Goal: Information Seeking & Learning: Learn about a topic

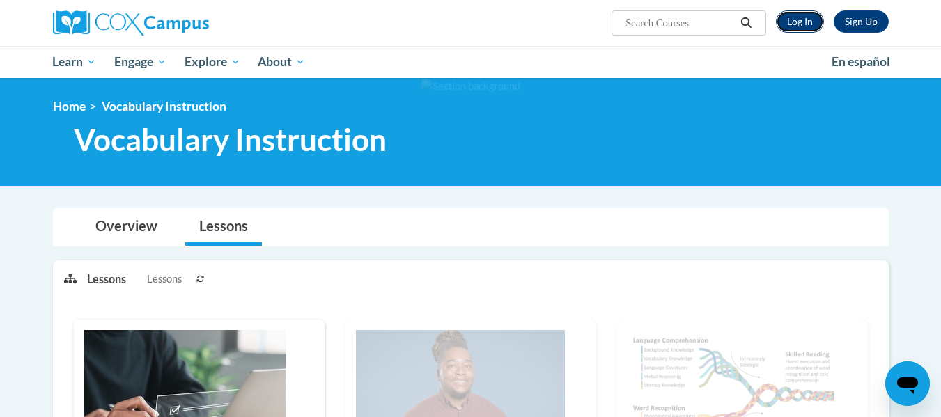
click at [792, 26] on link "Log In" at bounding box center [800, 21] width 48 height 22
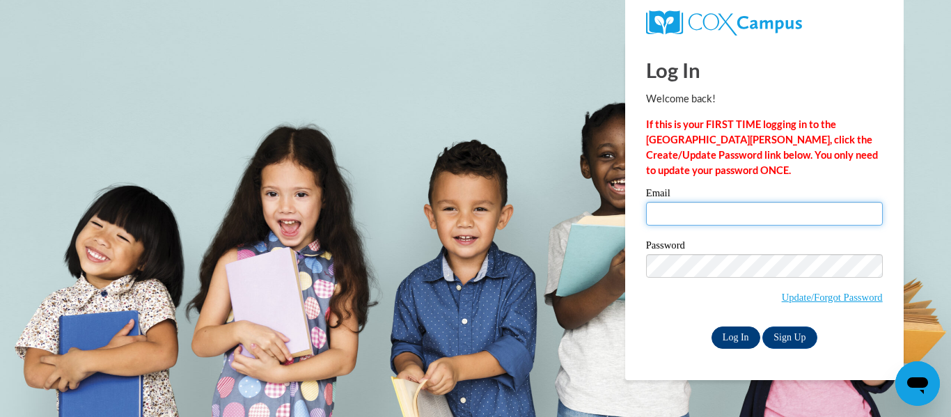
type input "legkr01@wwusd.org"
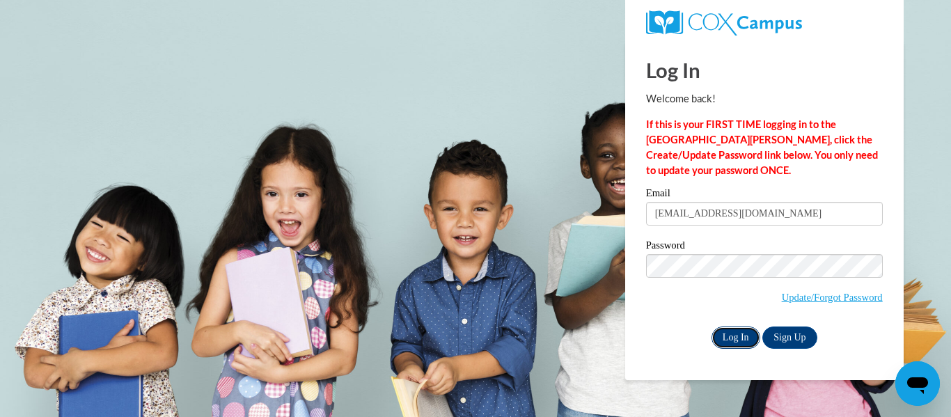
click at [727, 335] on input "Log In" at bounding box center [735, 338] width 49 height 22
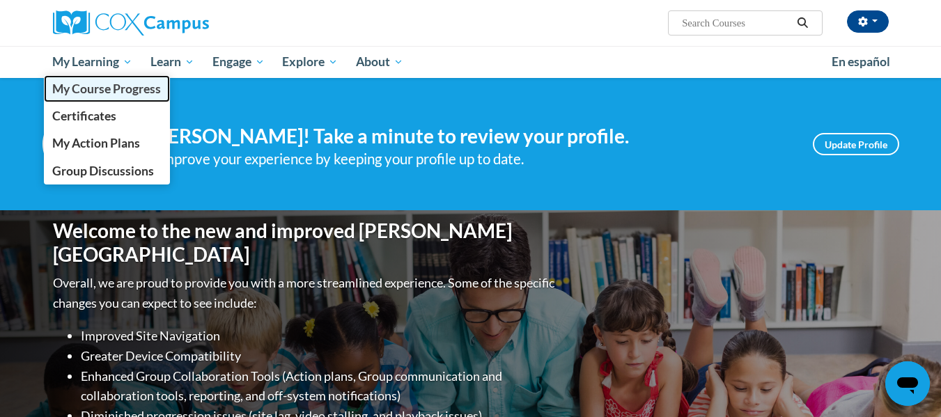
click at [86, 93] on span "My Course Progress" at bounding box center [106, 88] width 109 height 15
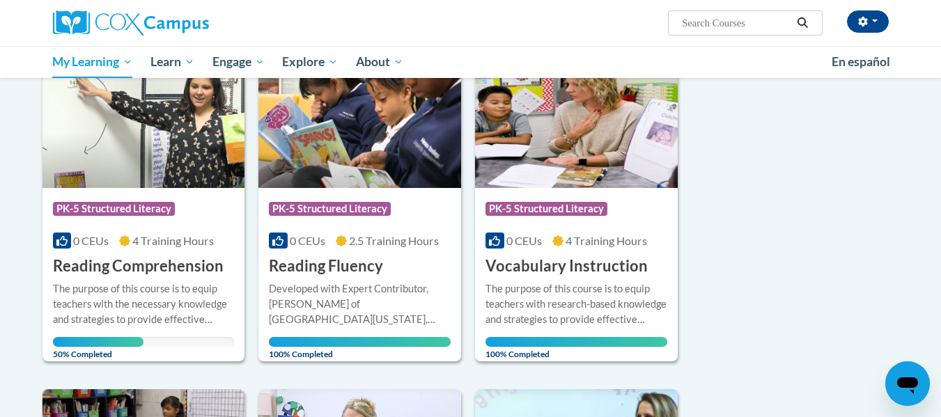
scroll to position [195, 0]
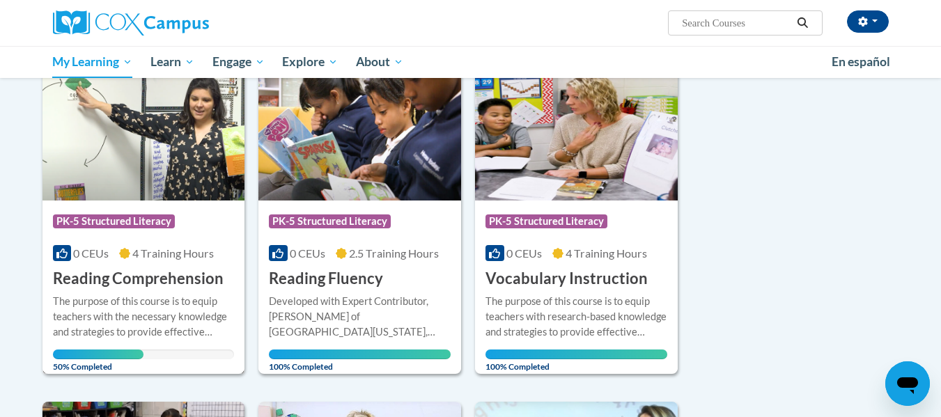
click at [155, 198] on img at bounding box center [143, 129] width 203 height 142
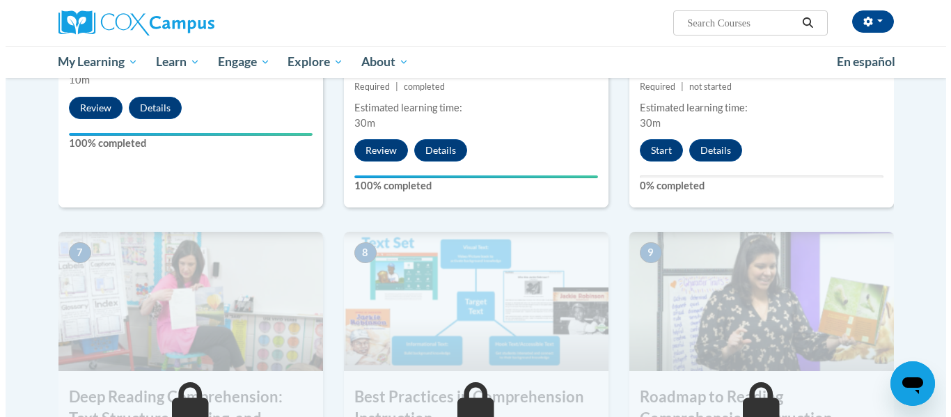
scroll to position [901, 0]
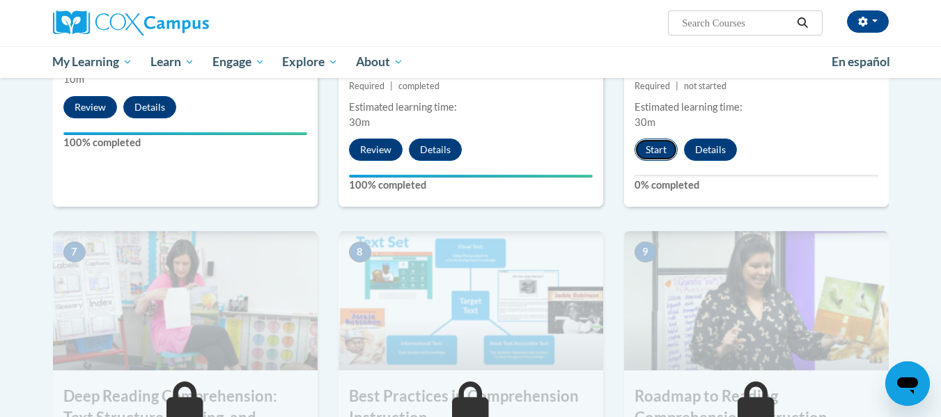
click at [648, 146] on button "Start" at bounding box center [655, 150] width 43 height 22
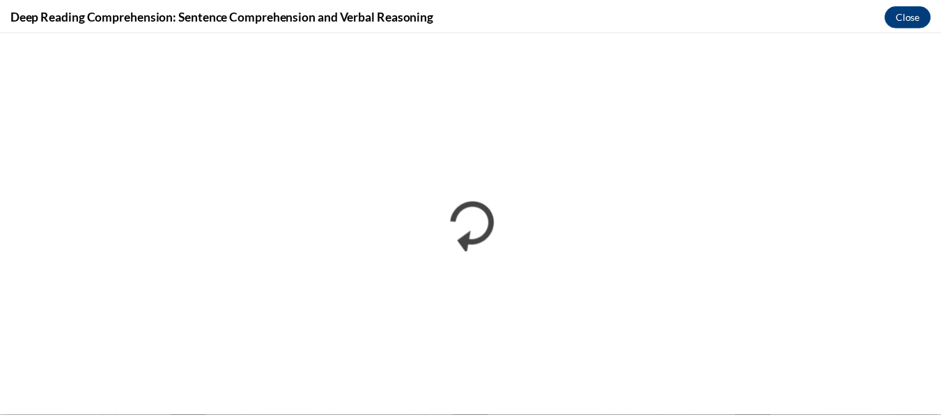
scroll to position [0, 0]
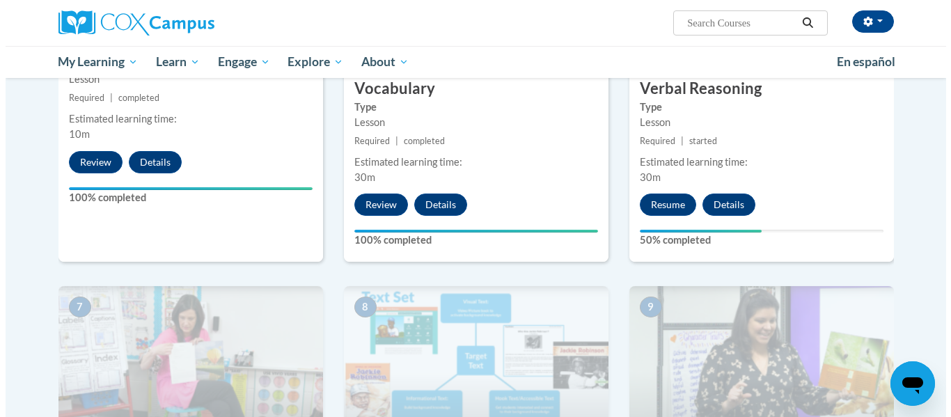
scroll to position [847, 0]
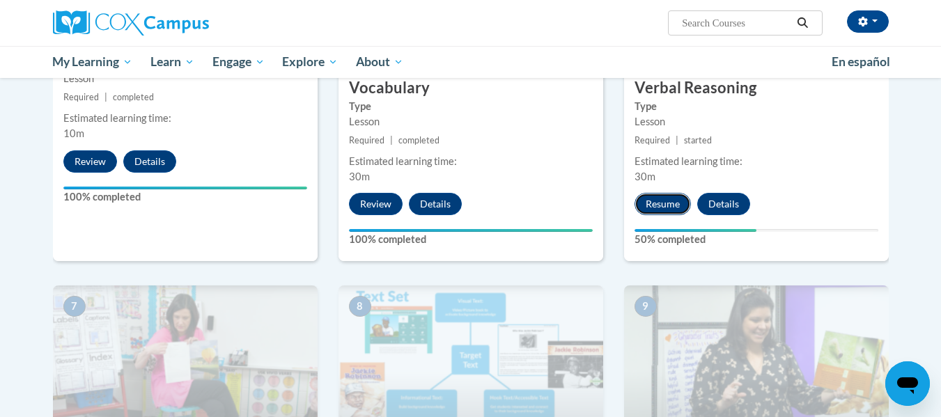
click at [658, 205] on button "Resume" at bounding box center [662, 204] width 56 height 22
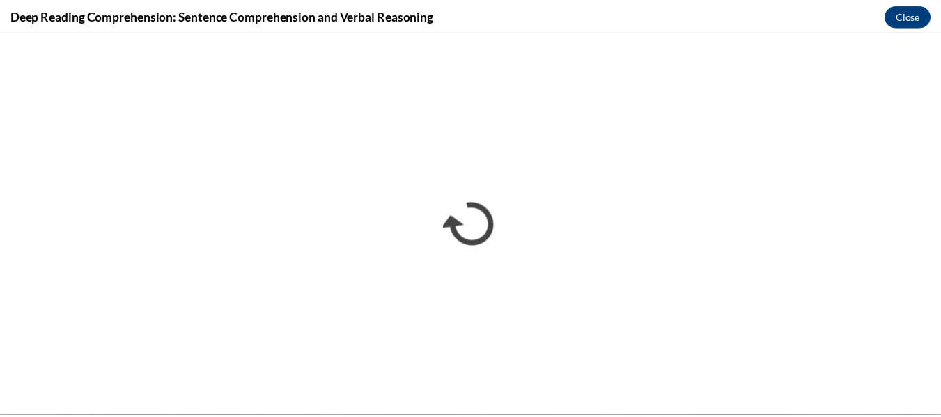
scroll to position [0, 0]
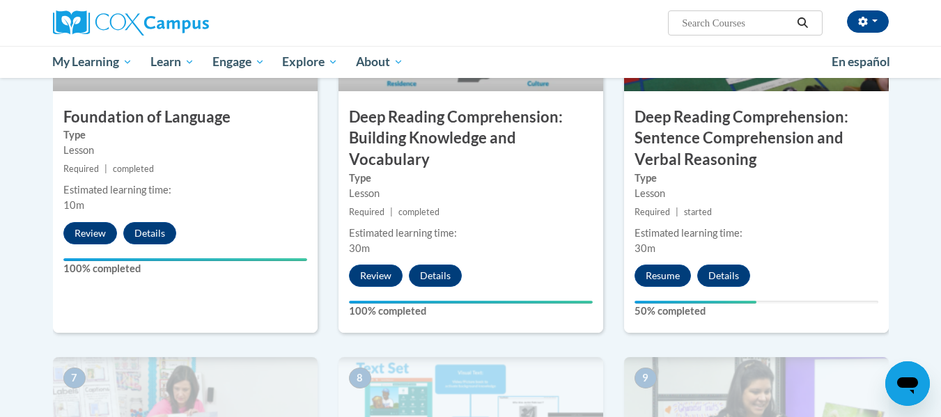
scroll to position [776, 0]
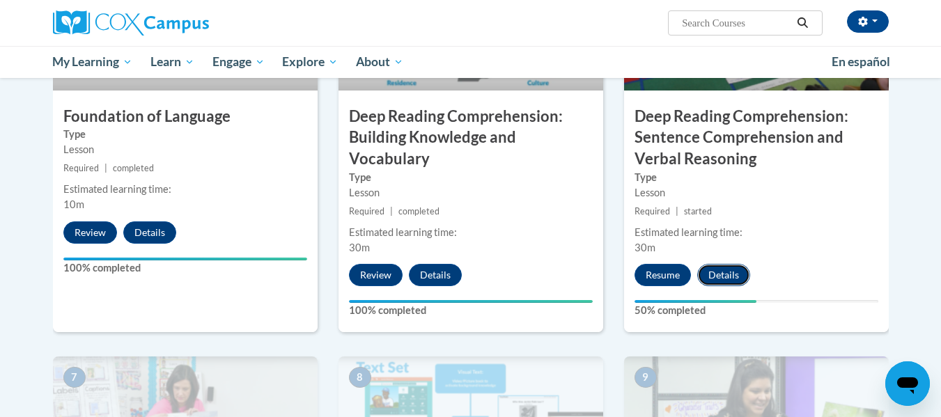
click at [728, 276] on button "Details" at bounding box center [723, 275] width 53 height 22
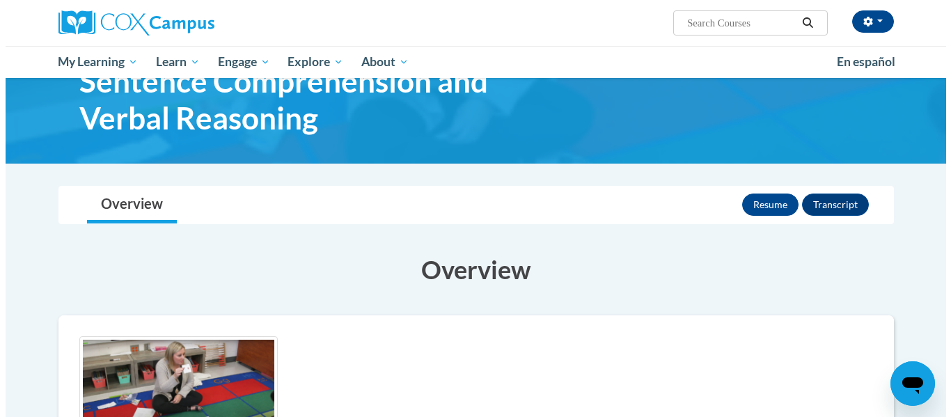
scroll to position [83, 0]
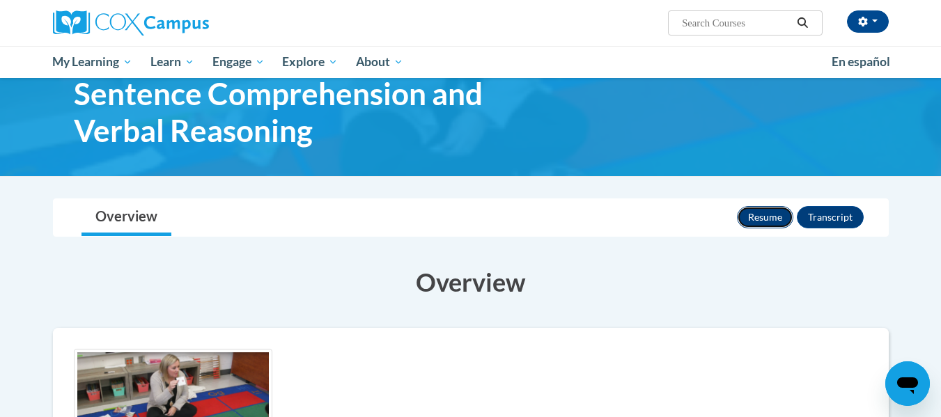
click at [750, 213] on button "Resume" at bounding box center [765, 217] width 56 height 22
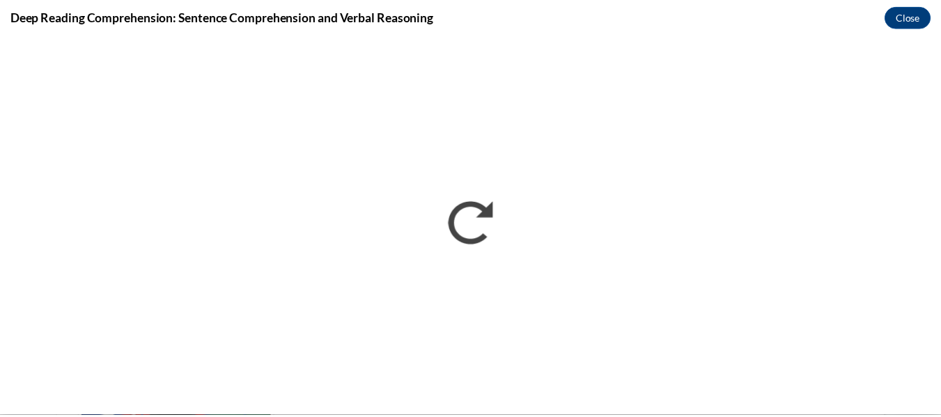
scroll to position [0, 0]
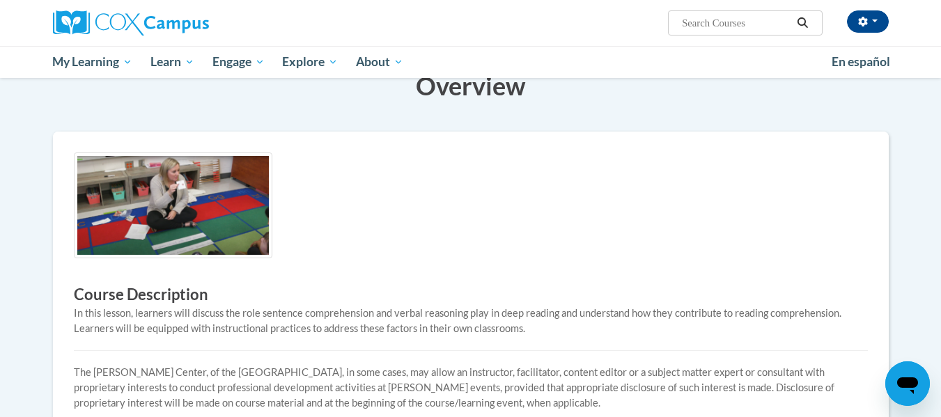
scroll to position [542, 0]
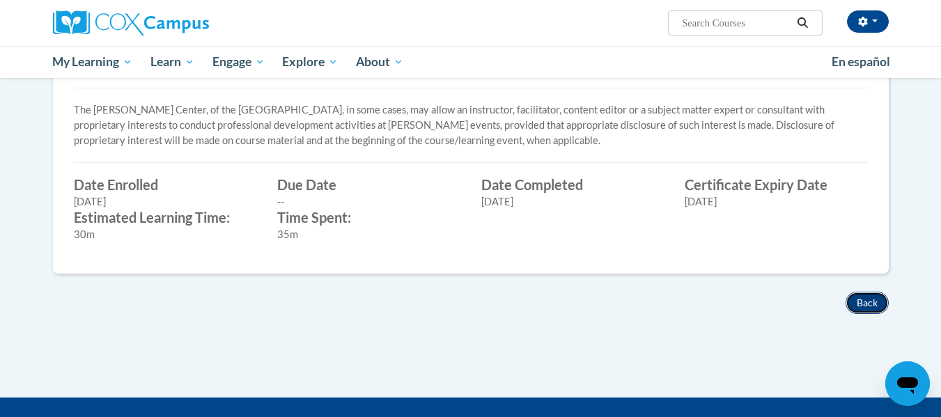
click at [881, 294] on button "Back" at bounding box center [866, 303] width 43 height 22
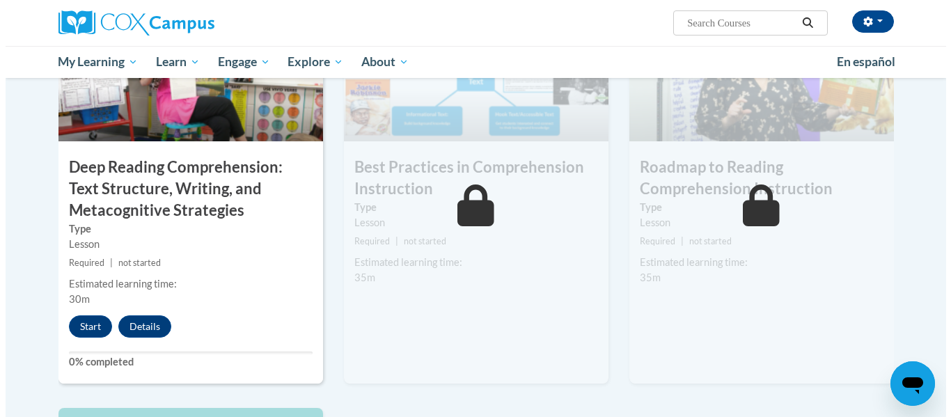
scroll to position [1131, 0]
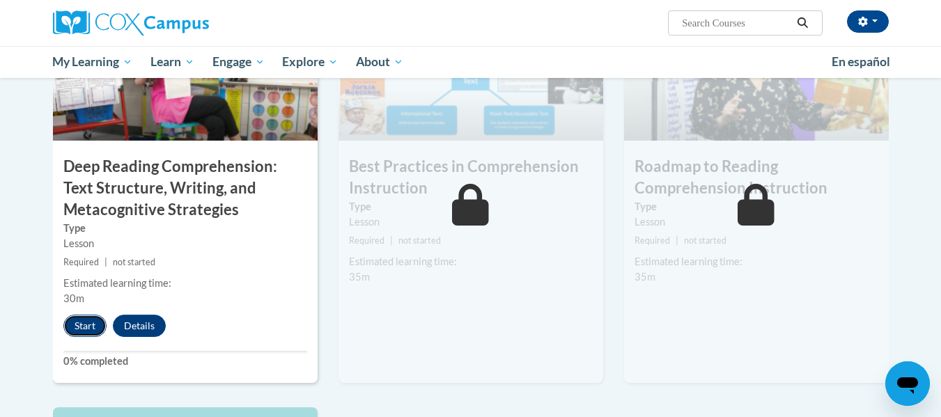
click at [81, 331] on button "Start" at bounding box center [84, 326] width 43 height 22
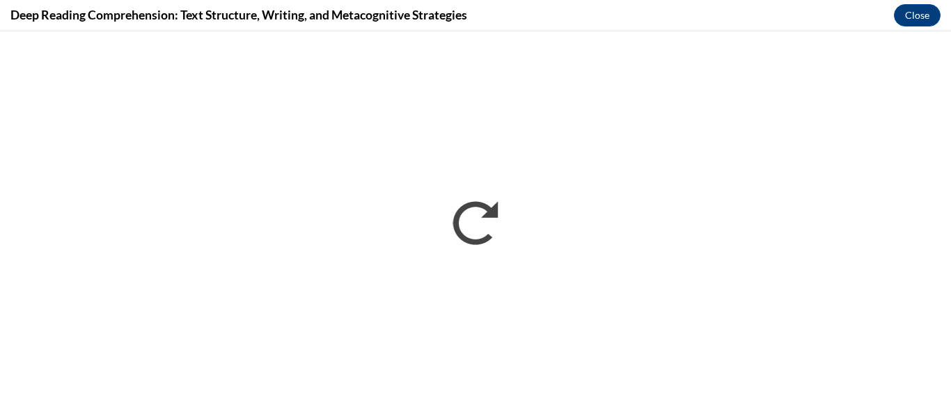
scroll to position [0, 0]
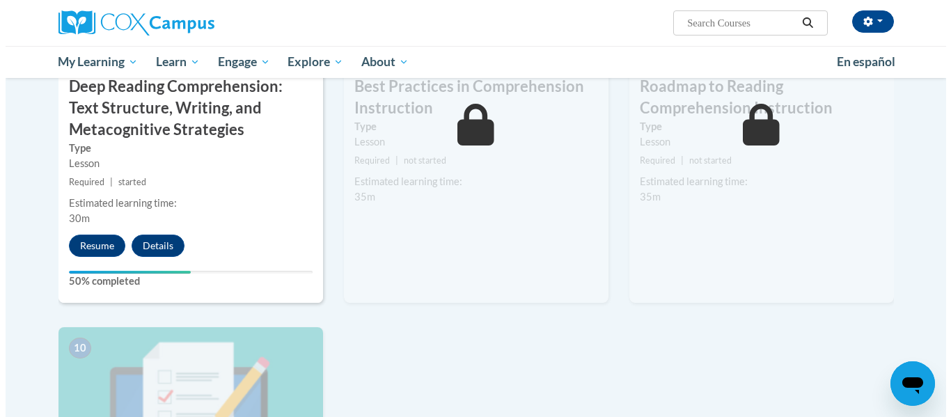
scroll to position [1211, 0]
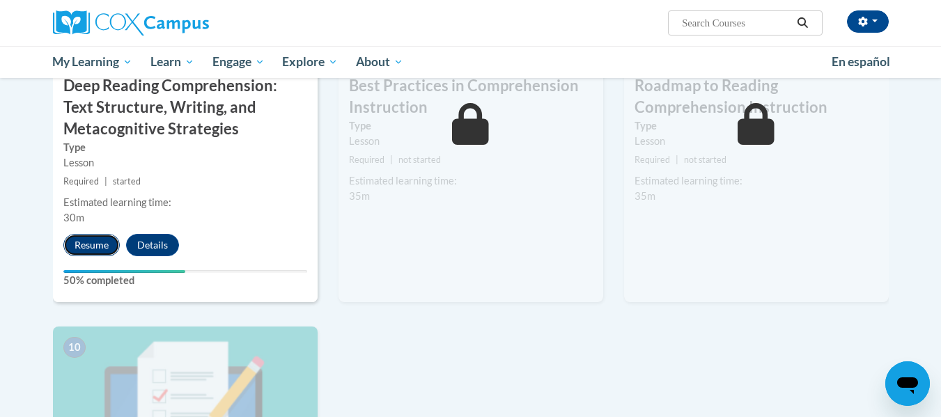
click at [92, 247] on button "Resume" at bounding box center [91, 245] width 56 height 22
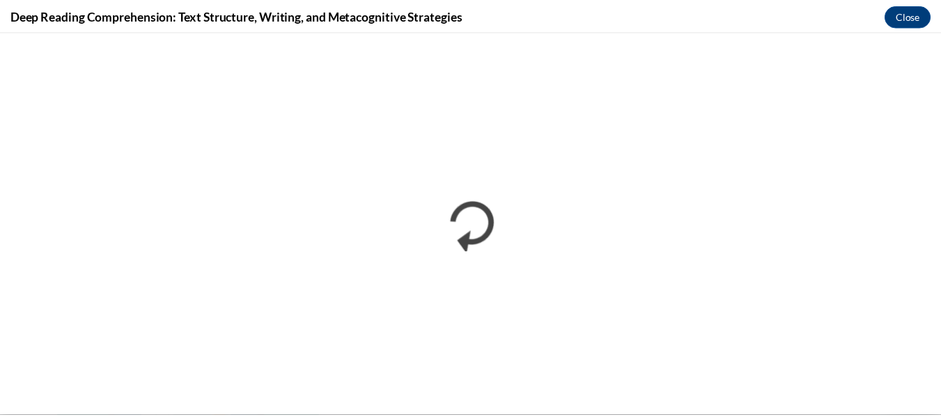
scroll to position [0, 0]
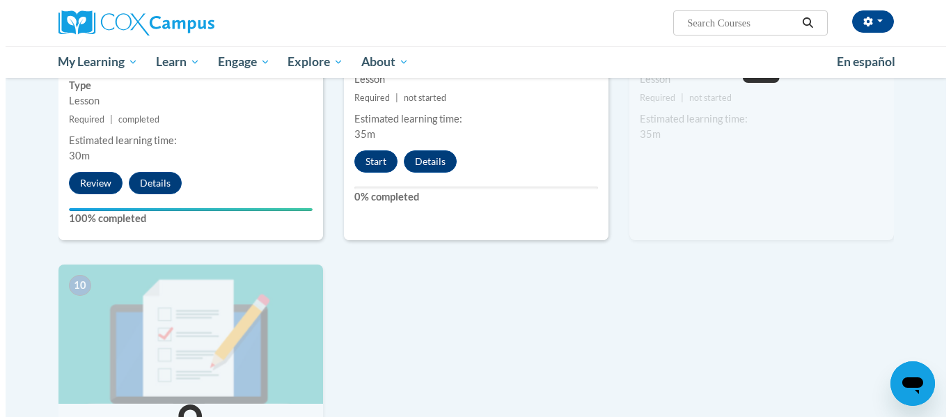
scroll to position [1274, 0]
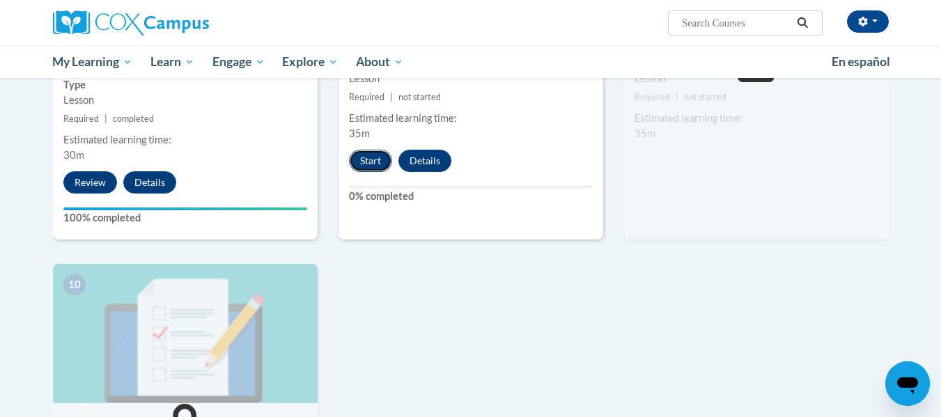
click at [386, 157] on button "Start" at bounding box center [370, 161] width 43 height 22
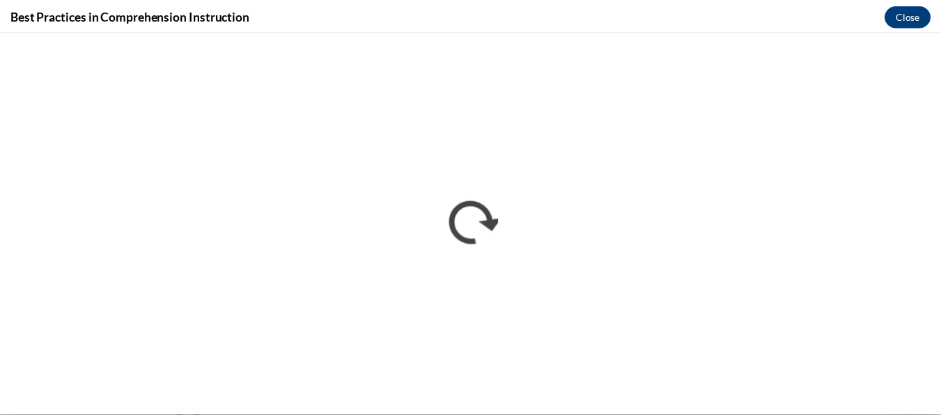
scroll to position [0, 0]
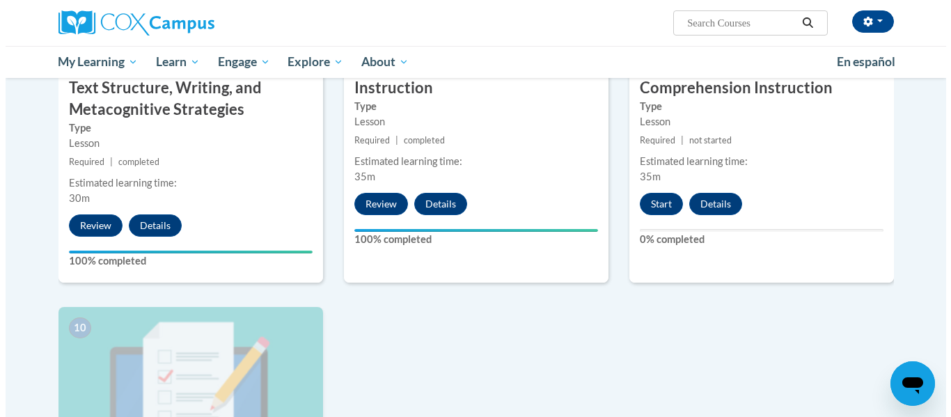
scroll to position [1232, 0]
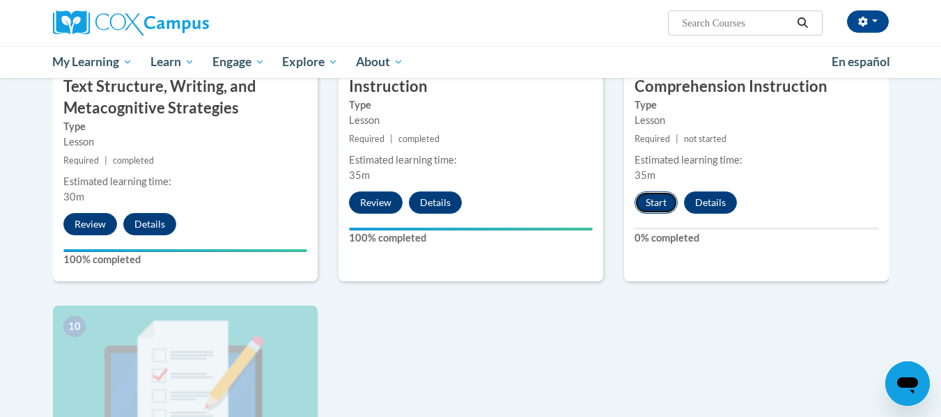
click at [666, 206] on button "Start" at bounding box center [655, 202] width 43 height 22
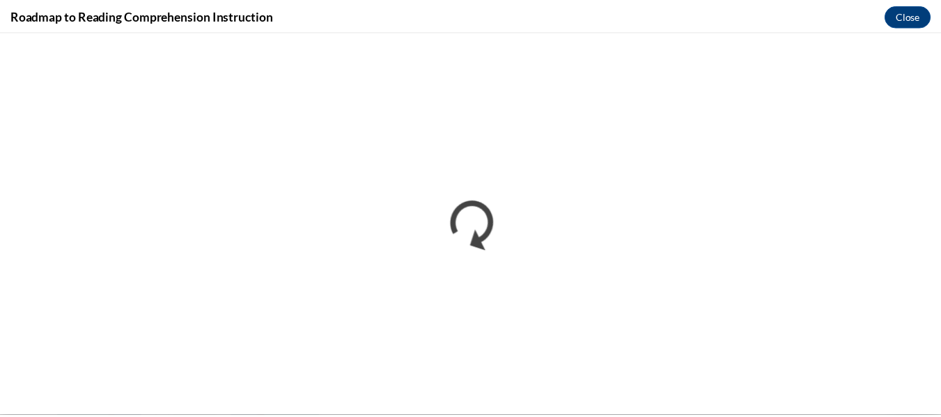
scroll to position [0, 0]
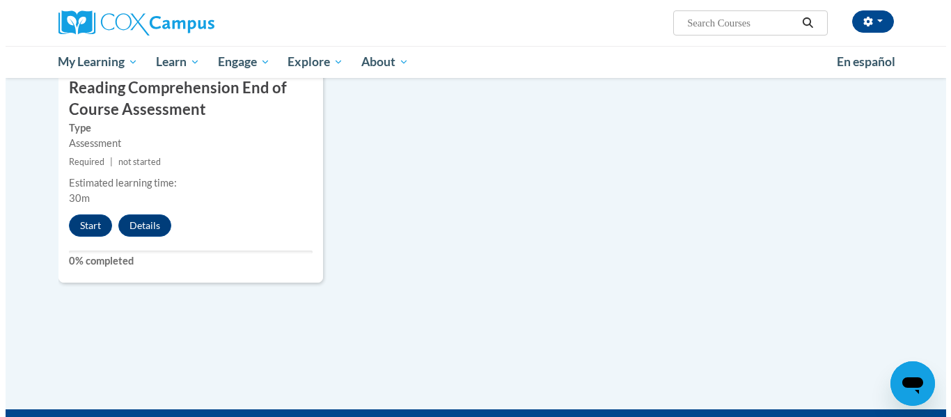
scroll to position [1616, 0]
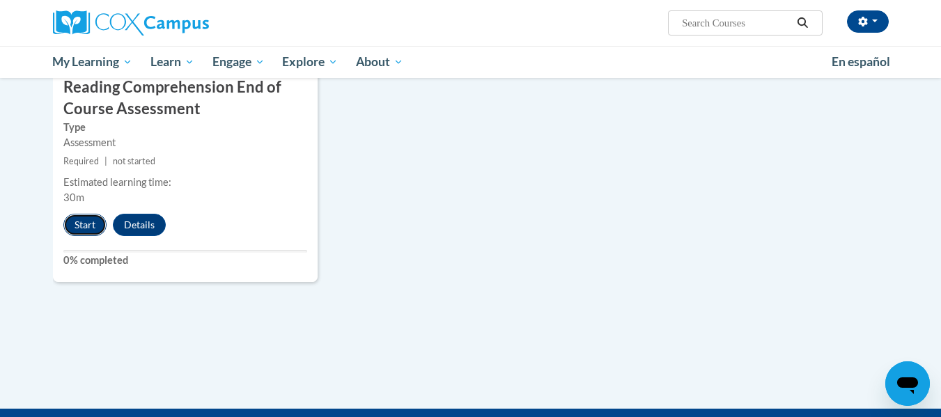
click at [84, 227] on button "Start" at bounding box center [84, 225] width 43 height 22
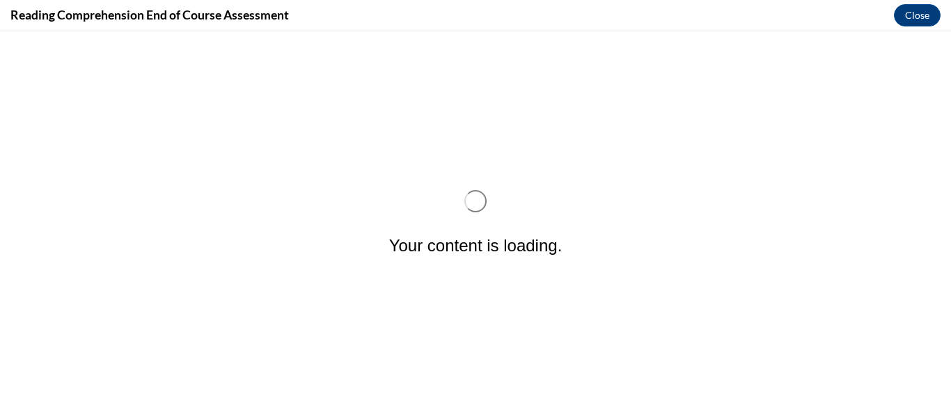
scroll to position [0, 0]
